Goal: Book appointment/travel/reservation

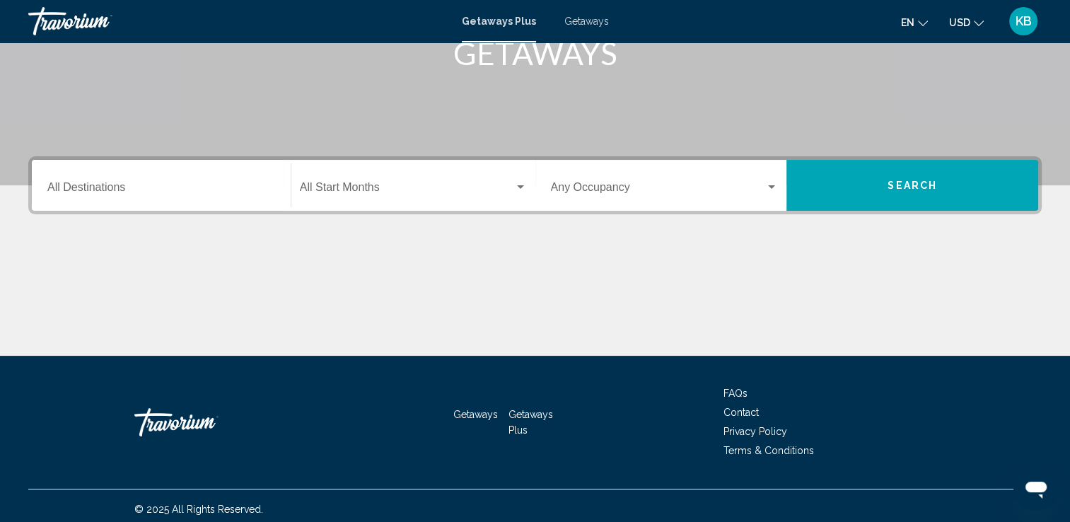
scroll to position [245, 0]
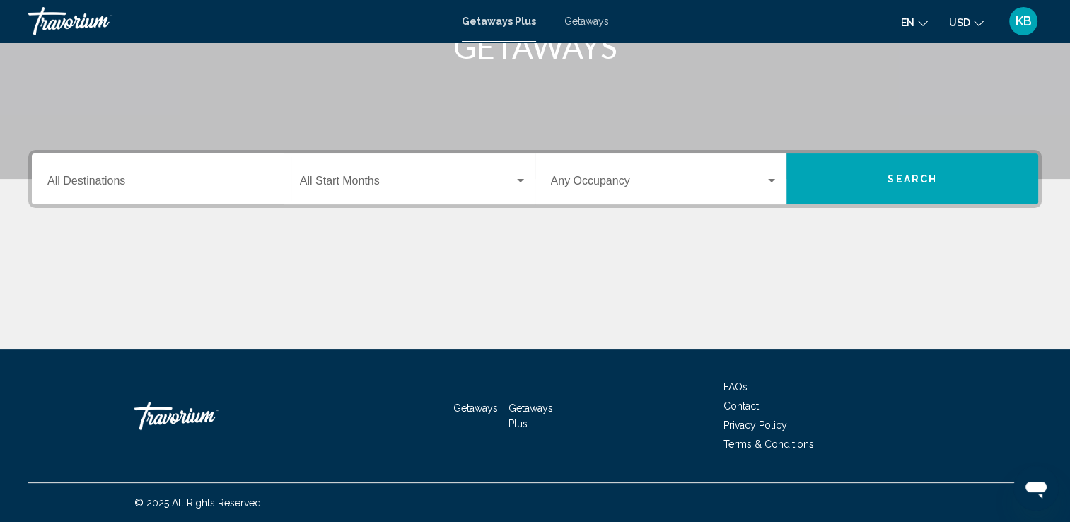
click at [139, 190] on div "Destination All Destinations" at bounding box center [161, 179] width 228 height 45
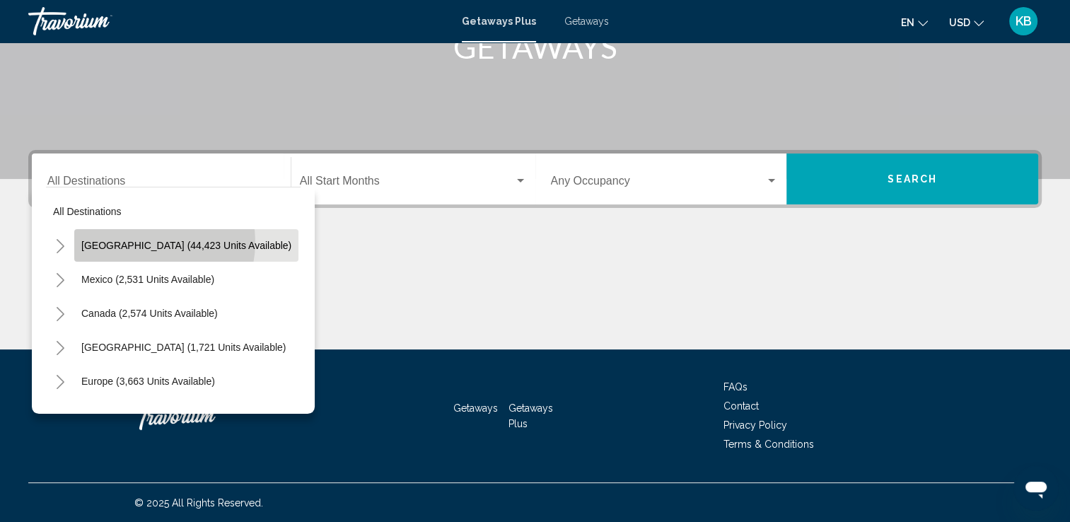
click at [141, 242] on span "[GEOGRAPHIC_DATA] (44,423 units available)" at bounding box center [186, 245] width 210 height 11
type input "**********"
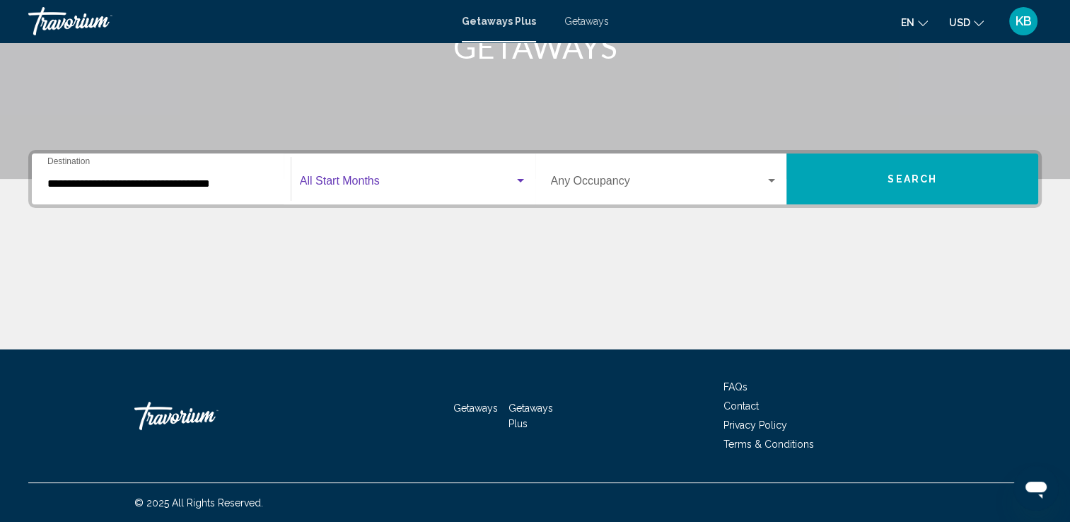
click at [521, 180] on div "Search widget" at bounding box center [520, 181] width 7 height 4
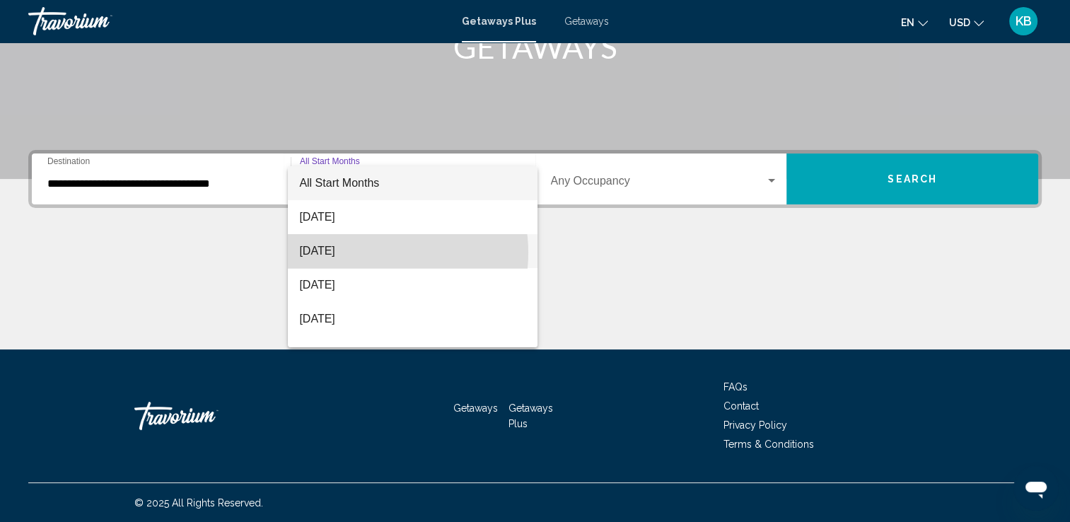
click at [372, 253] on span "[DATE]" at bounding box center [412, 251] width 227 height 34
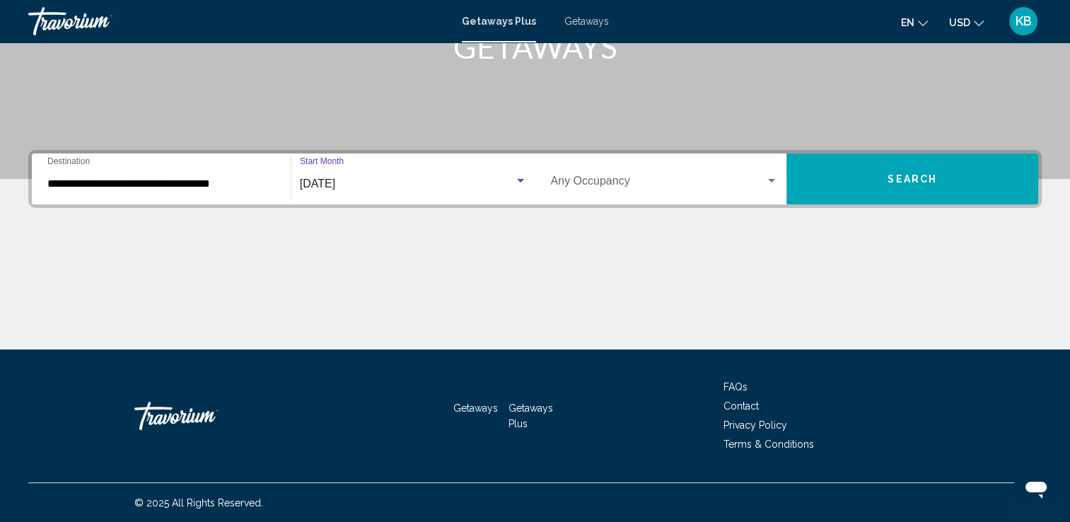
click at [858, 178] on button "Search" at bounding box center [913, 178] width 252 height 51
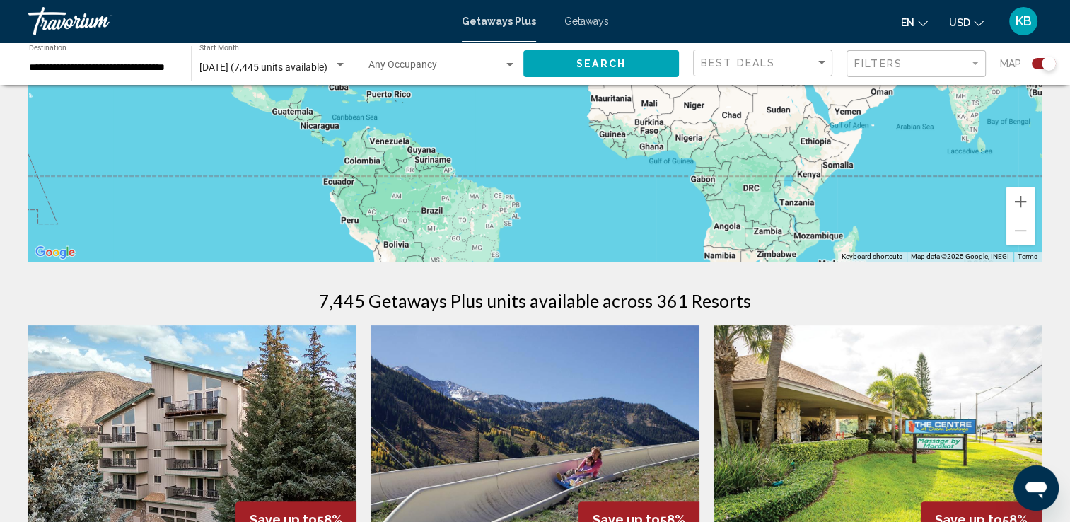
scroll to position [260, 0]
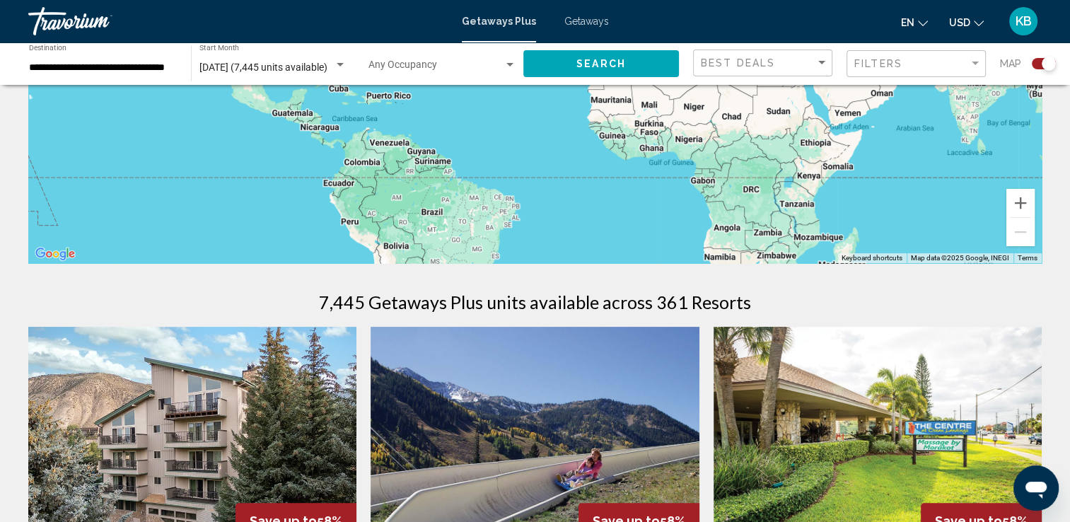
click at [581, 21] on span "Getaways" at bounding box center [586, 21] width 45 height 11
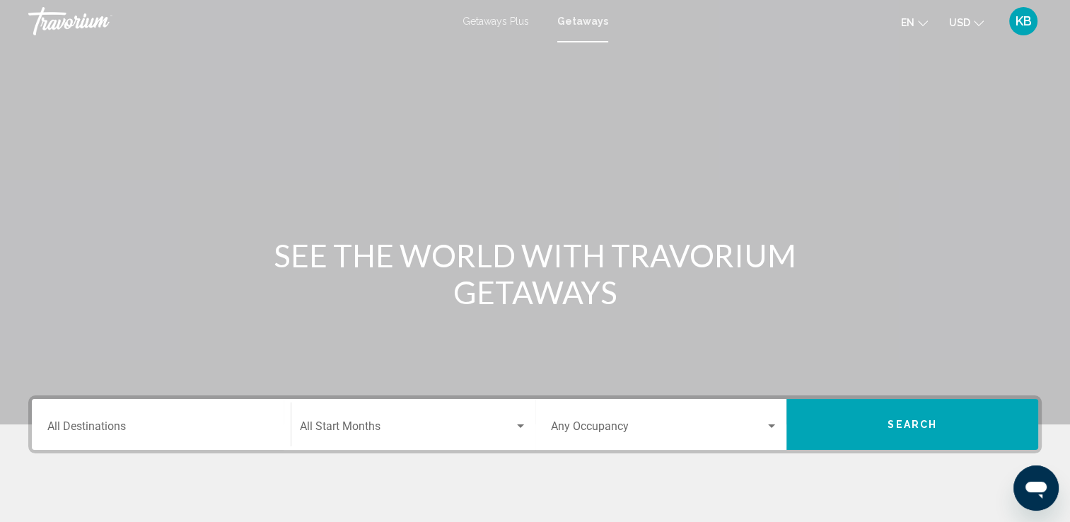
click at [175, 424] on input "Destination All Destinations" at bounding box center [161, 429] width 228 height 13
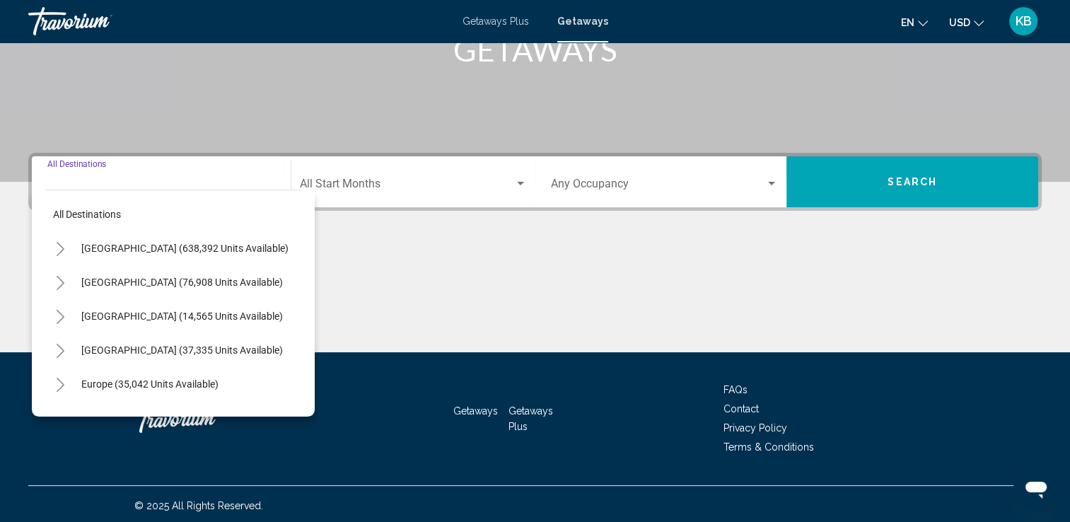
scroll to position [245, 0]
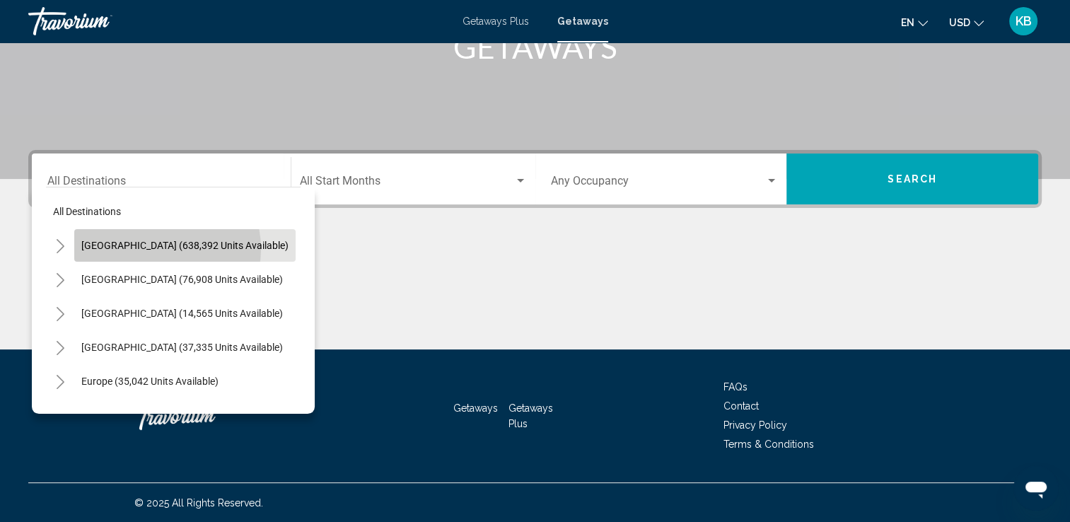
click at [163, 248] on span "[GEOGRAPHIC_DATA] (638,392 units available)" at bounding box center [184, 245] width 207 height 11
type input "**********"
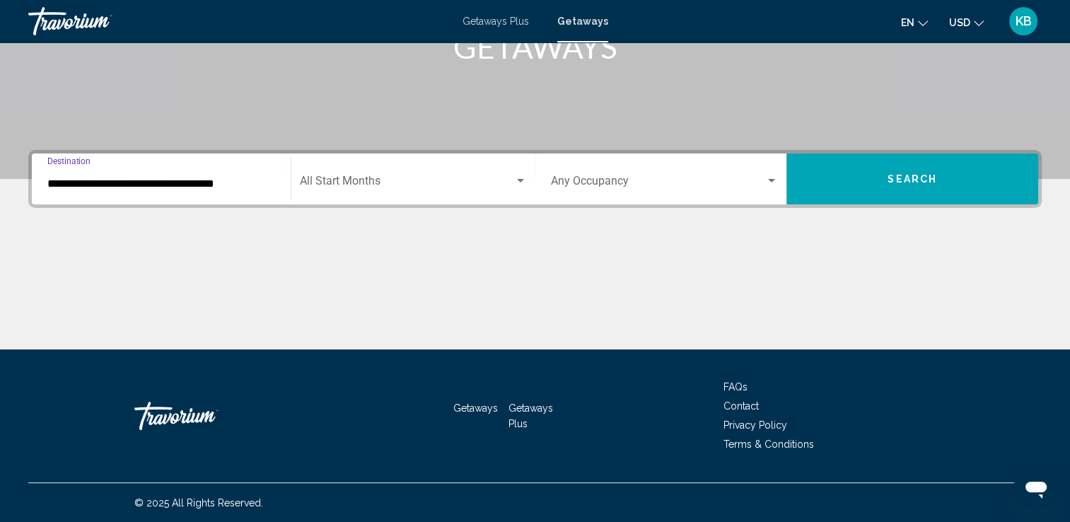
click at [860, 190] on button "Search" at bounding box center [913, 178] width 252 height 51
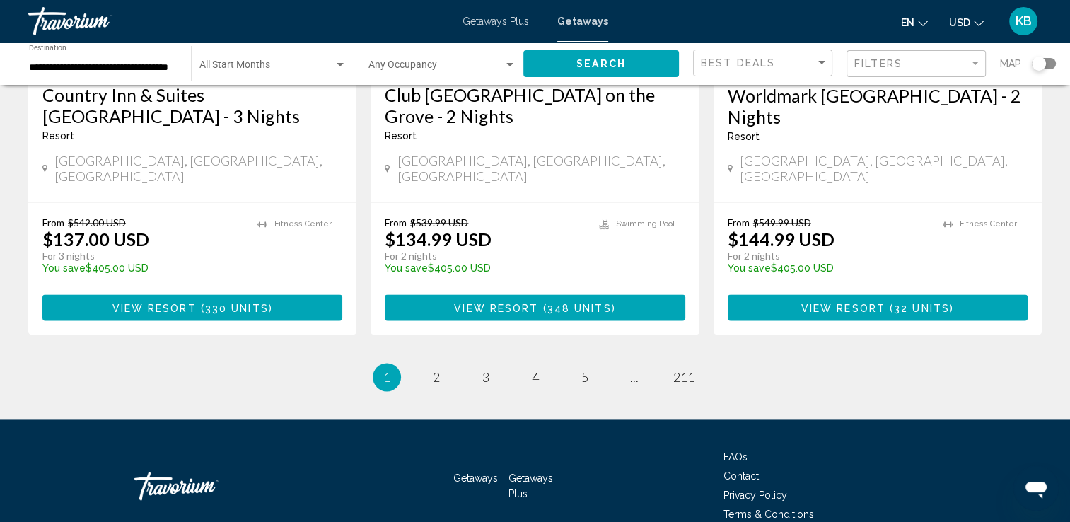
scroll to position [1867, 0]
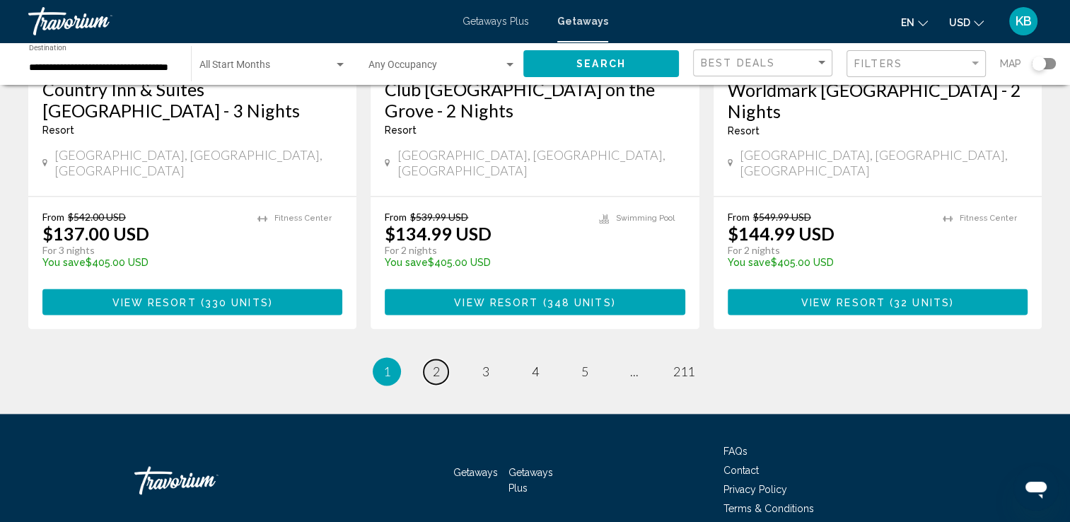
click at [436, 364] on span "2" at bounding box center [436, 372] width 7 height 16
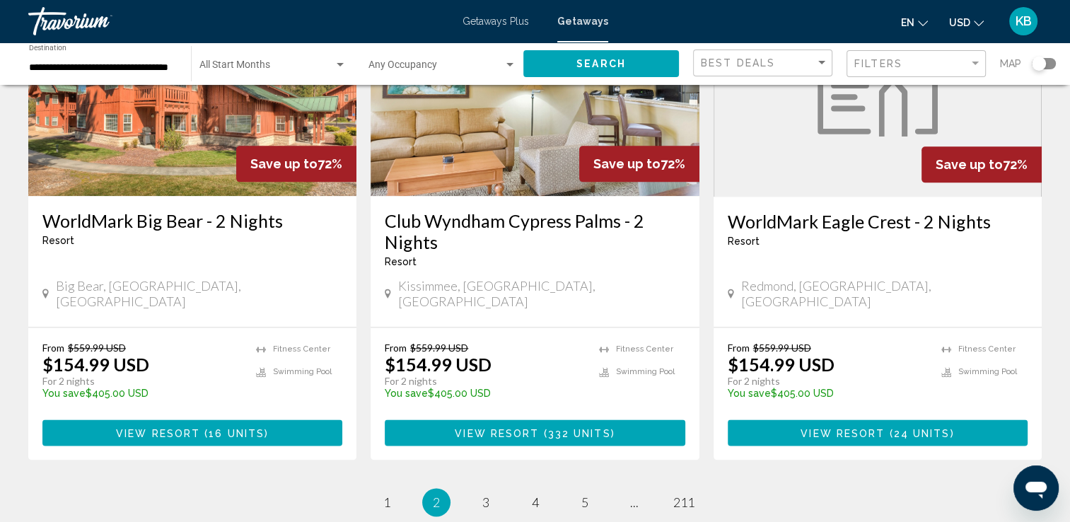
scroll to position [1768, 0]
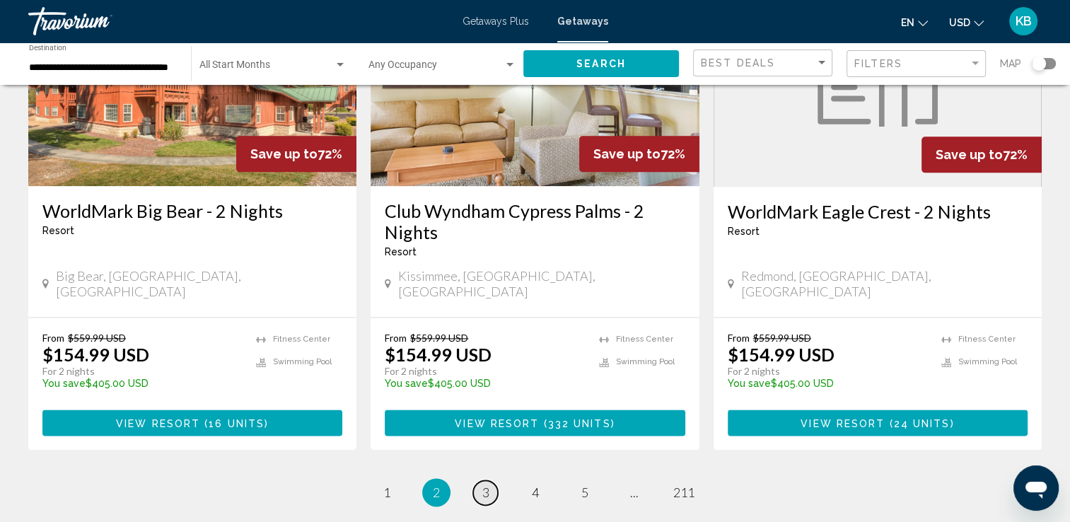
click at [482, 485] on span "3" at bounding box center [485, 493] width 7 height 16
